Goal: Transaction & Acquisition: Purchase product/service

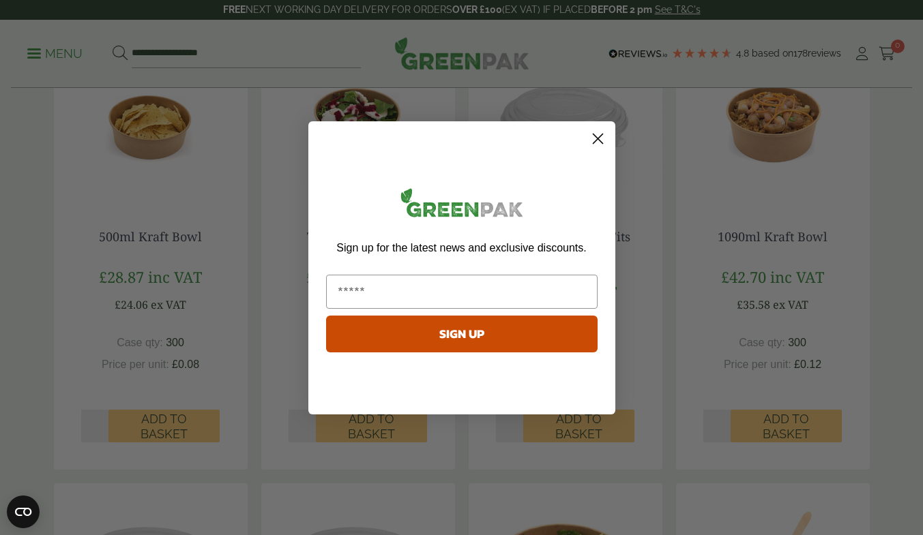
scroll to position [409, 0]
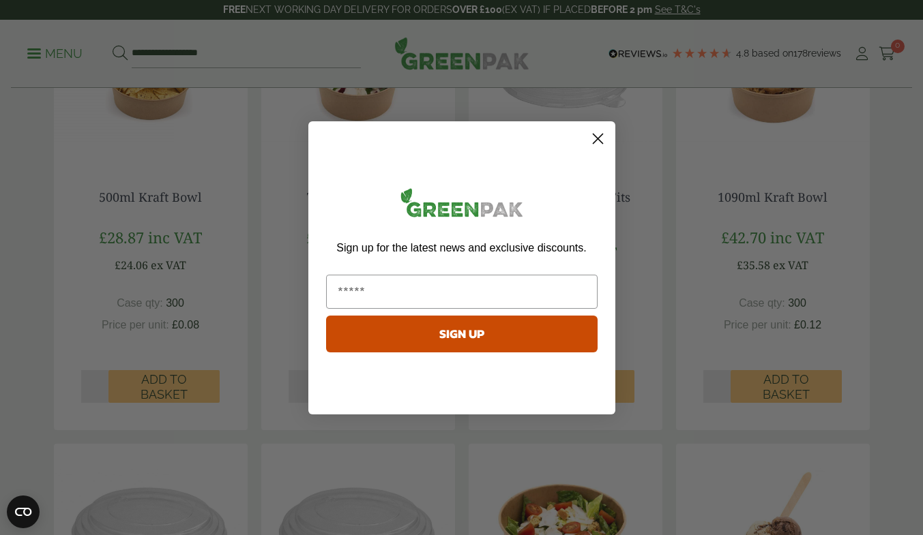
click at [595, 138] on circle "Close dialog" at bounding box center [597, 138] width 23 height 23
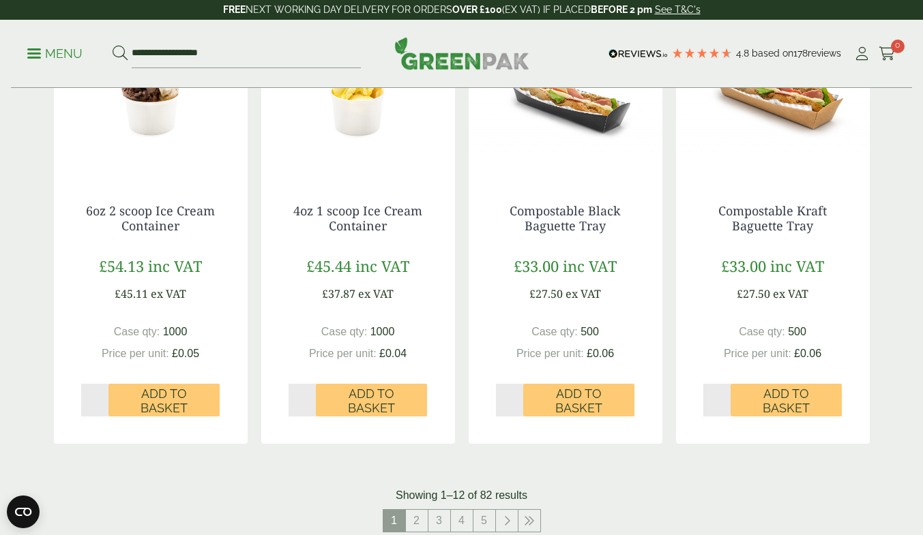
scroll to position [1432, 0]
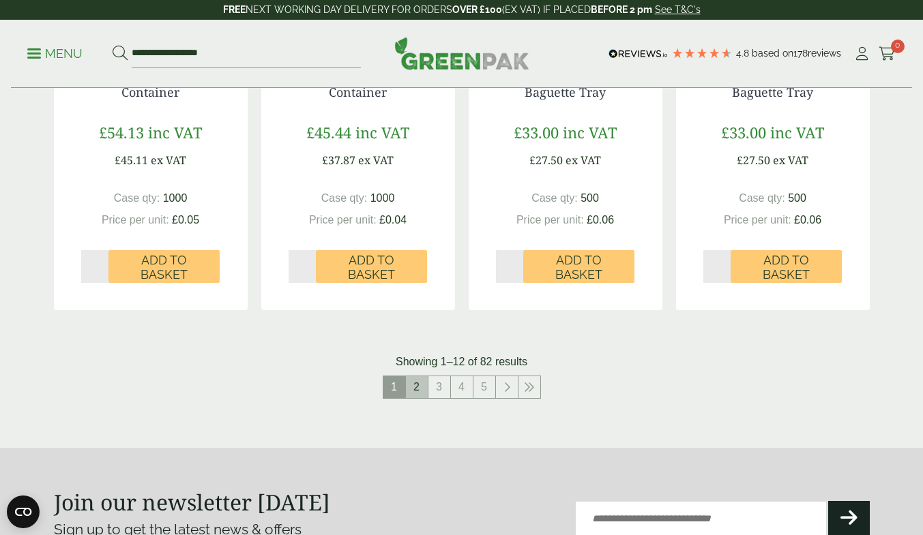
click at [415, 390] on link "2" at bounding box center [417, 388] width 22 height 22
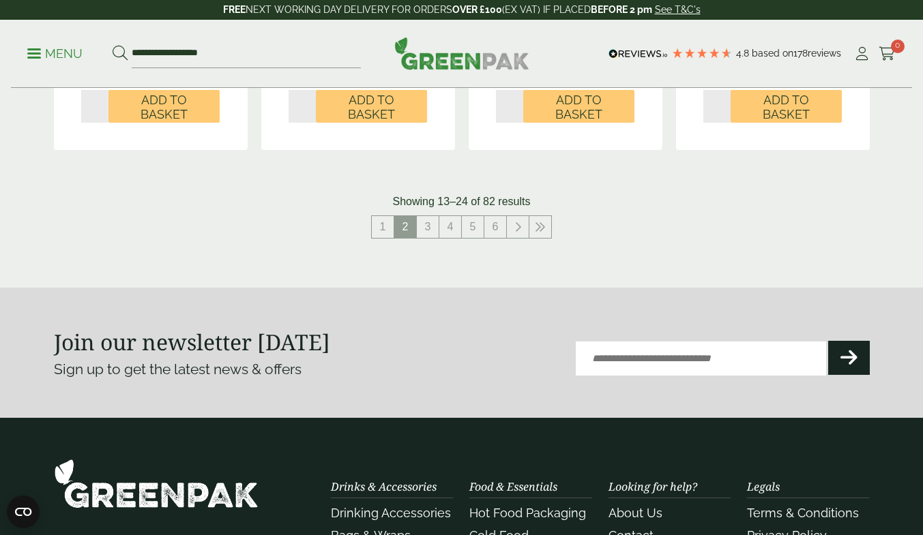
scroll to position [1773, 0]
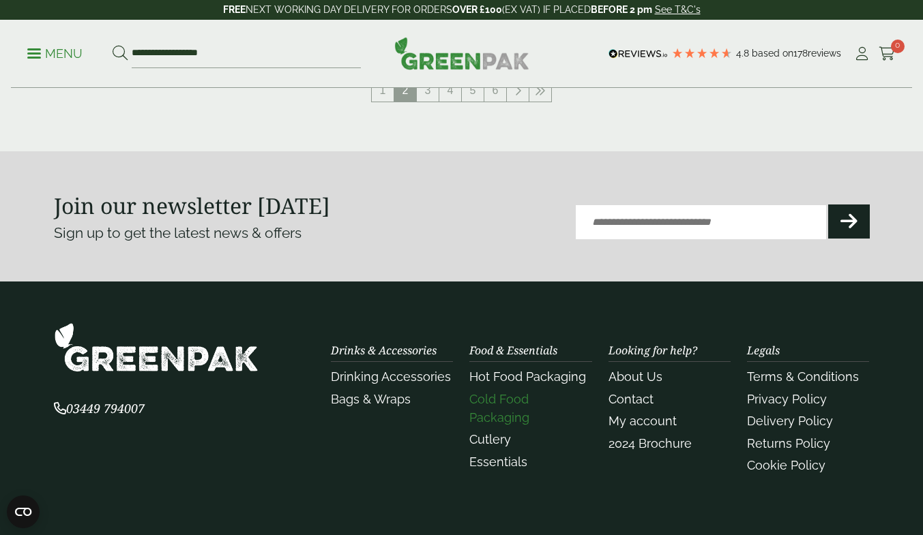
click at [522, 400] on link "Cold Food Packaging" at bounding box center [499, 408] width 60 height 33
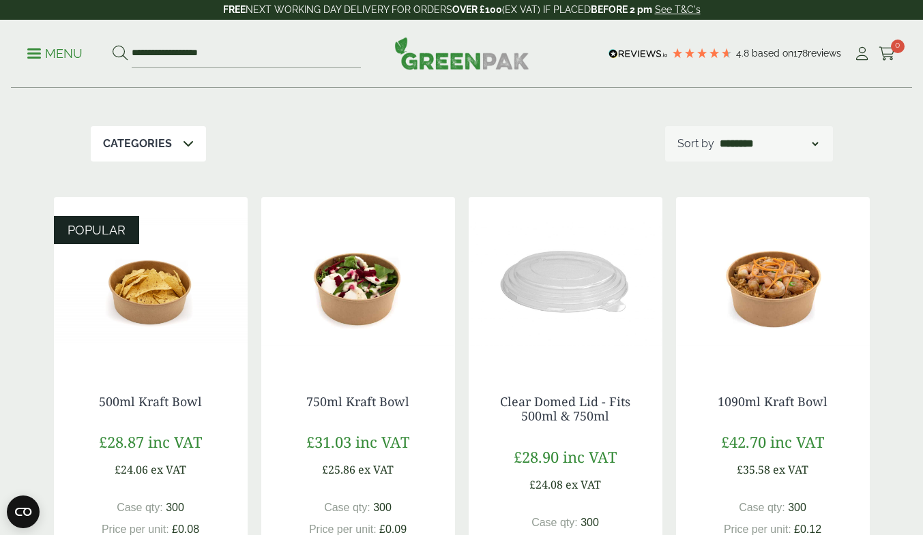
scroll to position [136, 0]
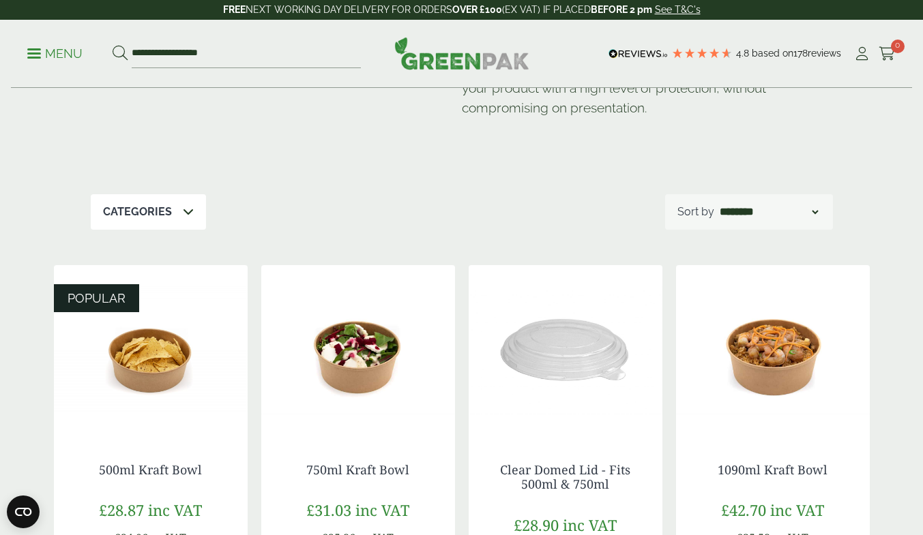
click at [139, 214] on p "Categories" at bounding box center [137, 212] width 69 height 16
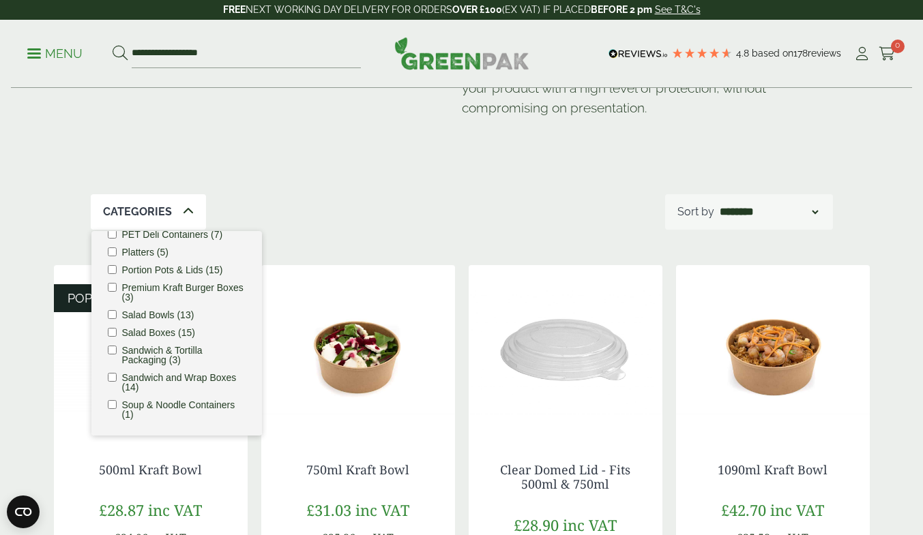
scroll to position [207, 0]
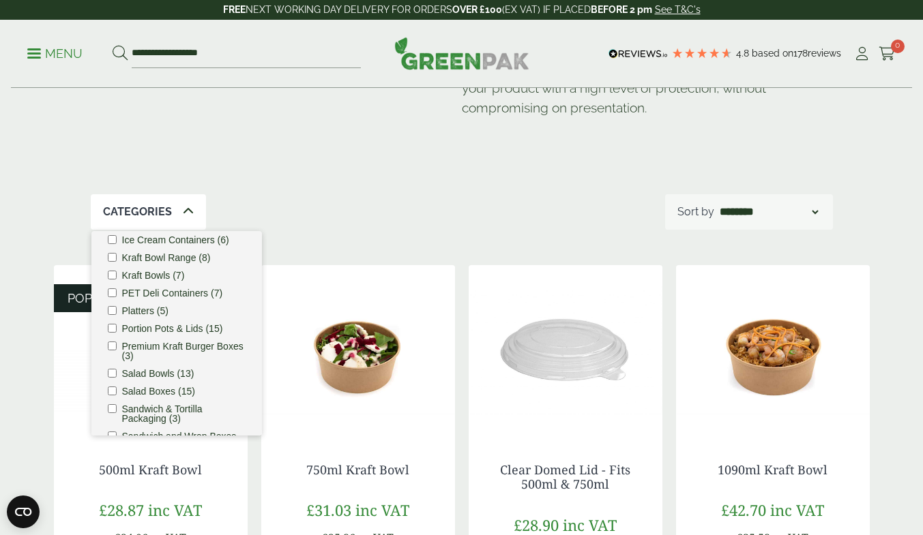
click at [193, 334] on label "Portion Pots & Lids (15)" at bounding box center [172, 329] width 101 height 10
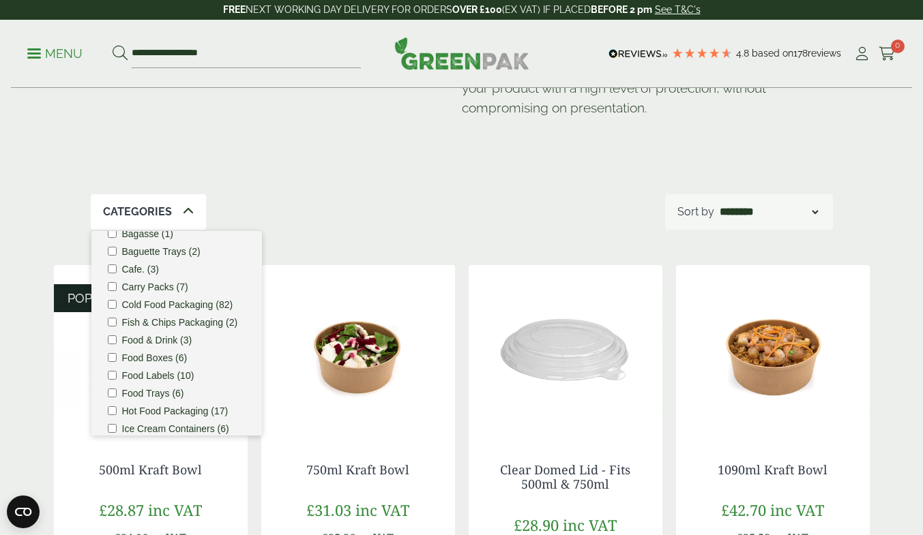
scroll to position [3, 0]
click at [168, 322] on label "Cold Food Packaging (82)" at bounding box center [177, 321] width 111 height 10
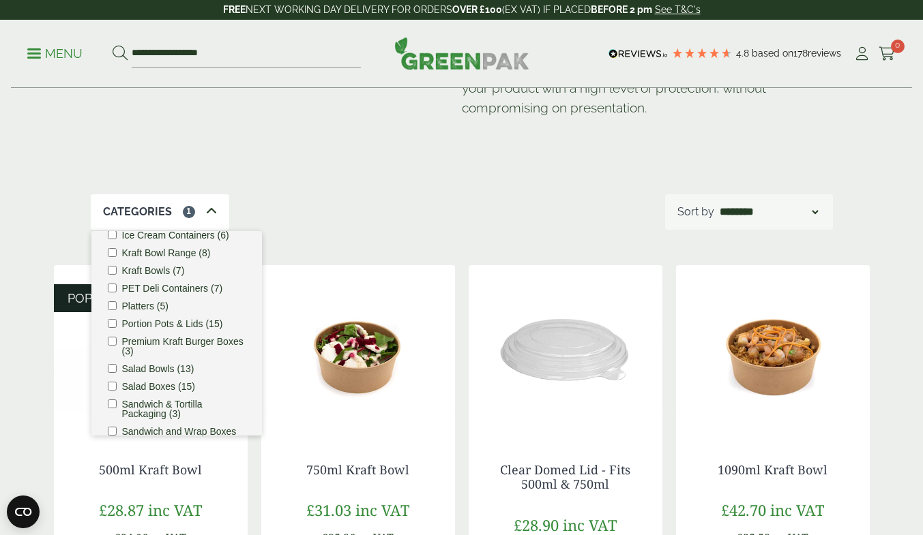
scroll to position [276, 0]
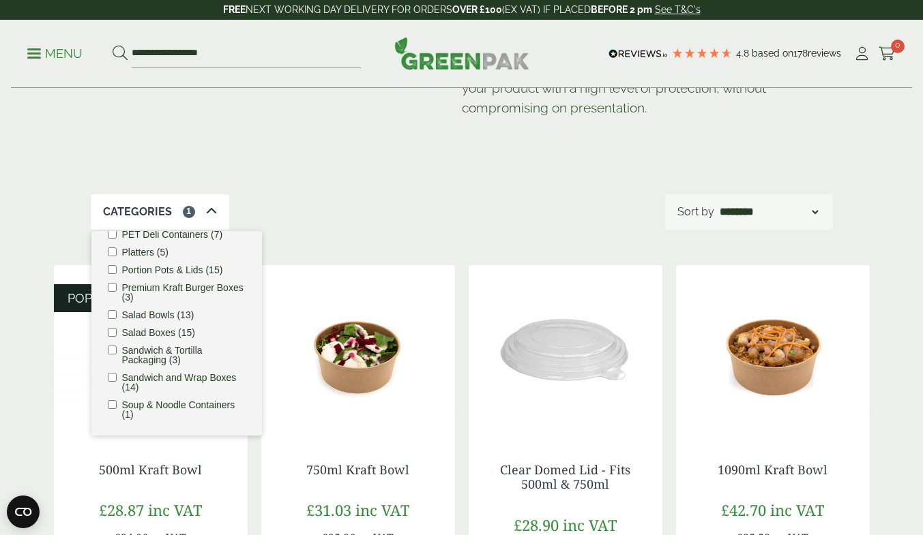
click at [410, 209] on div "Categories 1 Bagasse (1) Baguette Trays (2) Cafe. (3) Carry Packs (7) Cold Food…" at bounding box center [462, 211] width 742 height 35
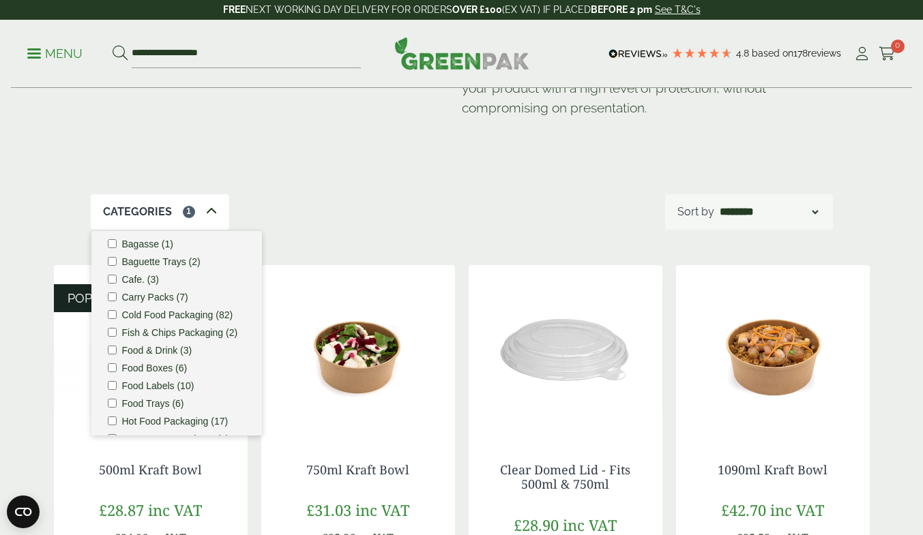
scroll to position [0, 0]
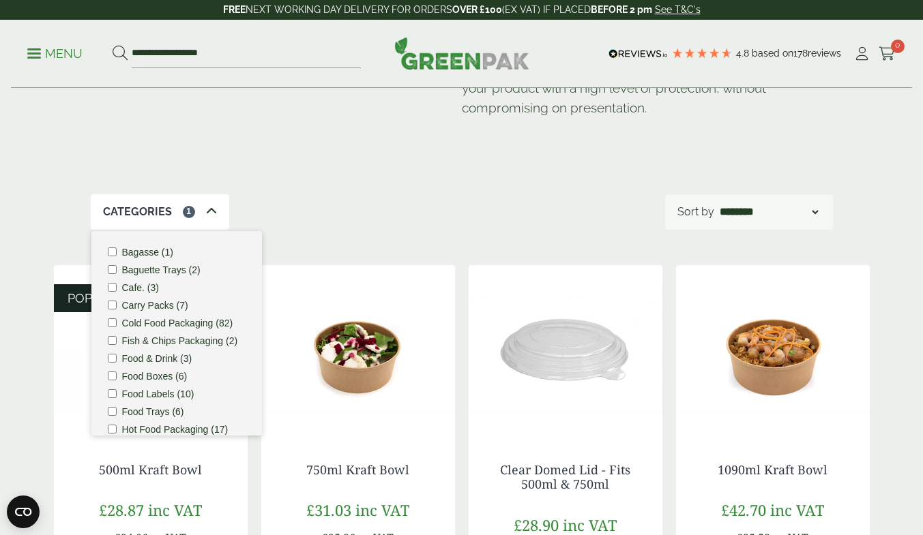
click at [376, 200] on div "Categories 1 Bagasse (1) Baguette Trays (2) Cafe. (3) Carry Packs (7) Cold Food…" at bounding box center [462, 211] width 742 height 35
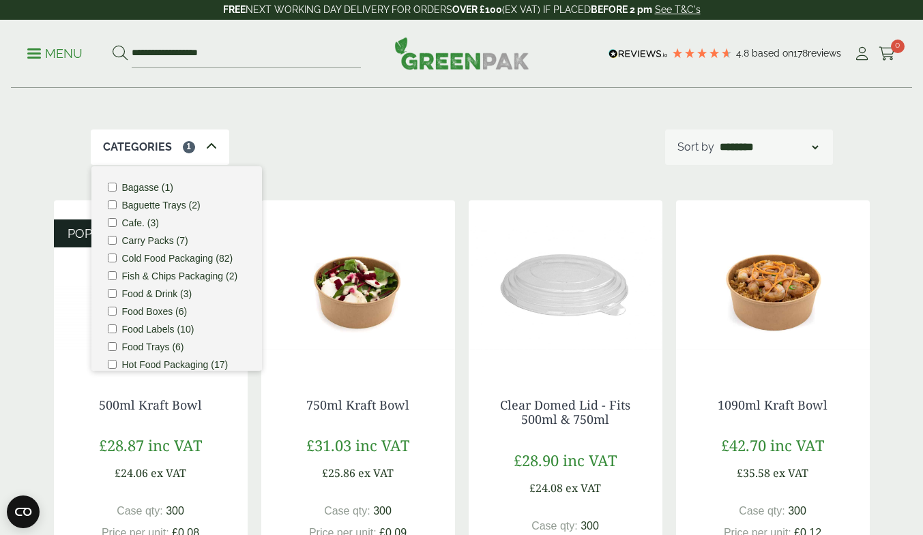
scroll to position [273, 0]
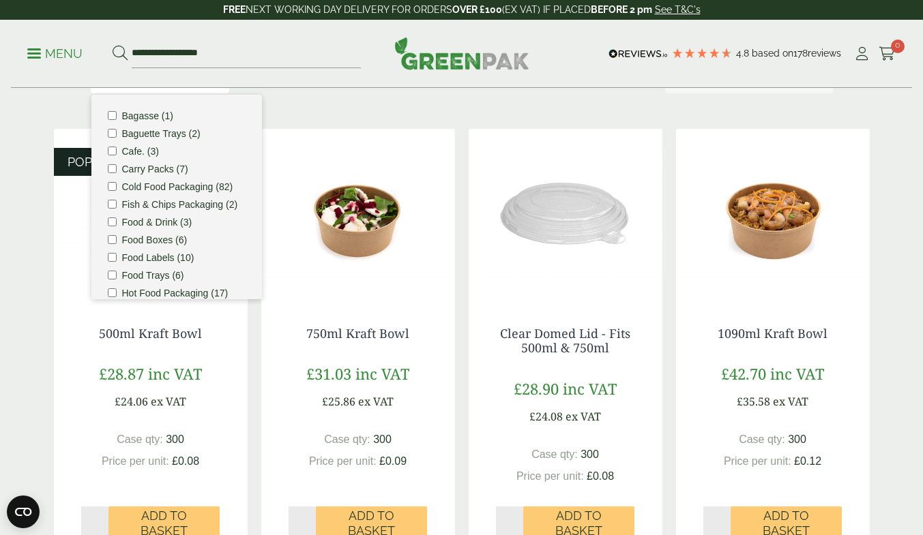
click at [397, 167] on img at bounding box center [358, 214] width 194 height 171
click at [276, 60] on input "**********" at bounding box center [246, 54] width 229 height 29
click at [113, 45] on button at bounding box center [120, 54] width 15 height 18
